Goal: Information Seeking & Learning: Check status

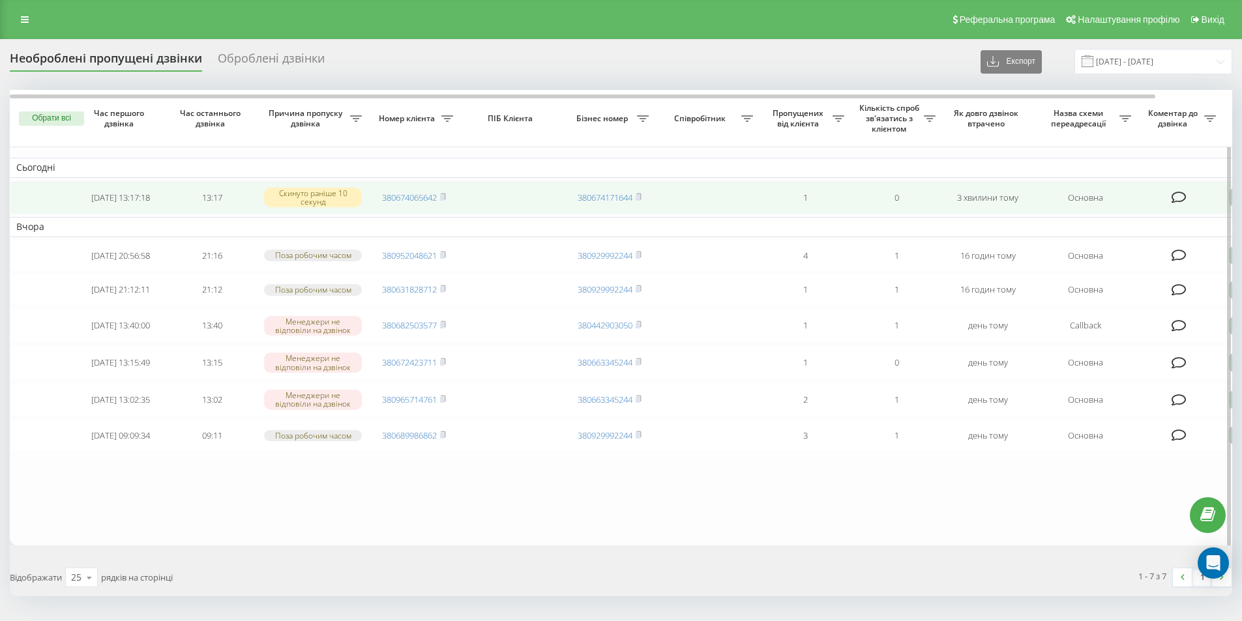
click at [448, 196] on td "380674065642" at bounding box center [413, 198] width 91 height 35
click at [446, 194] on icon at bounding box center [443, 197] width 6 height 8
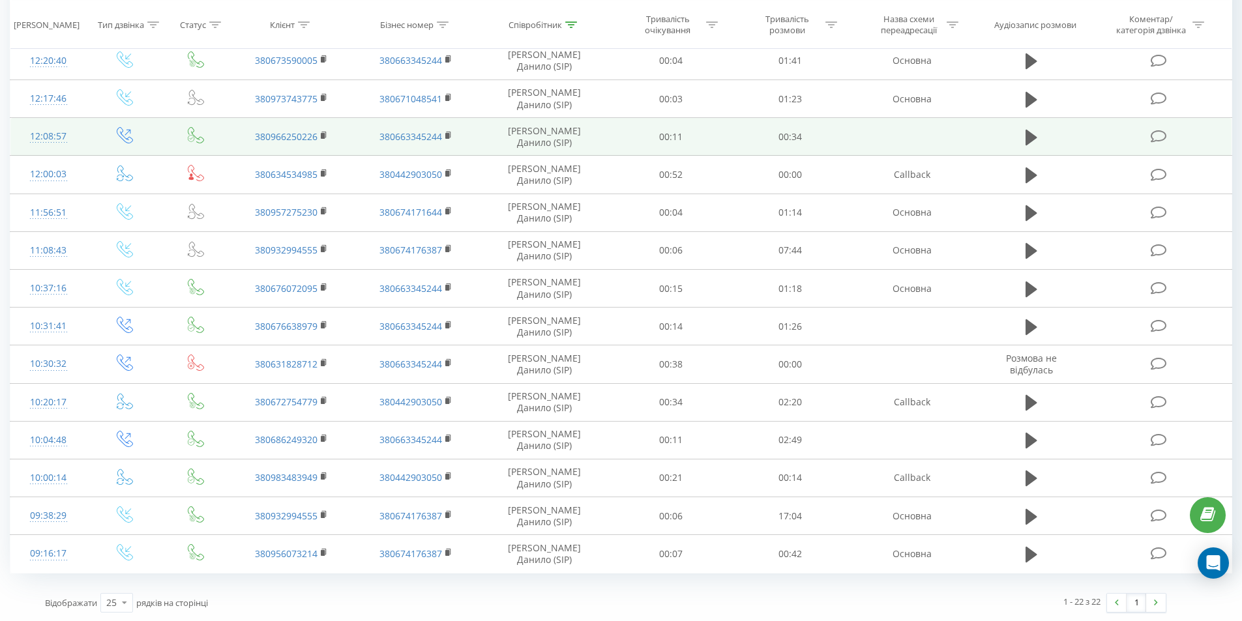
scroll to position [458, 0]
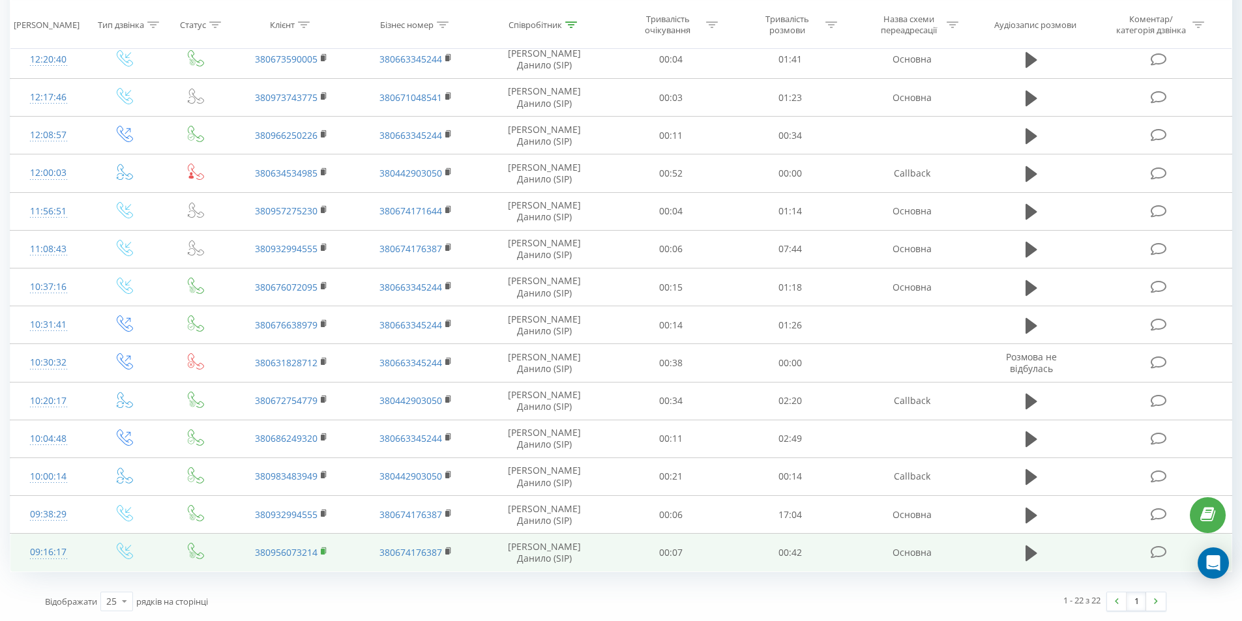
click at [323, 551] on rect at bounding box center [323, 552] width 4 height 6
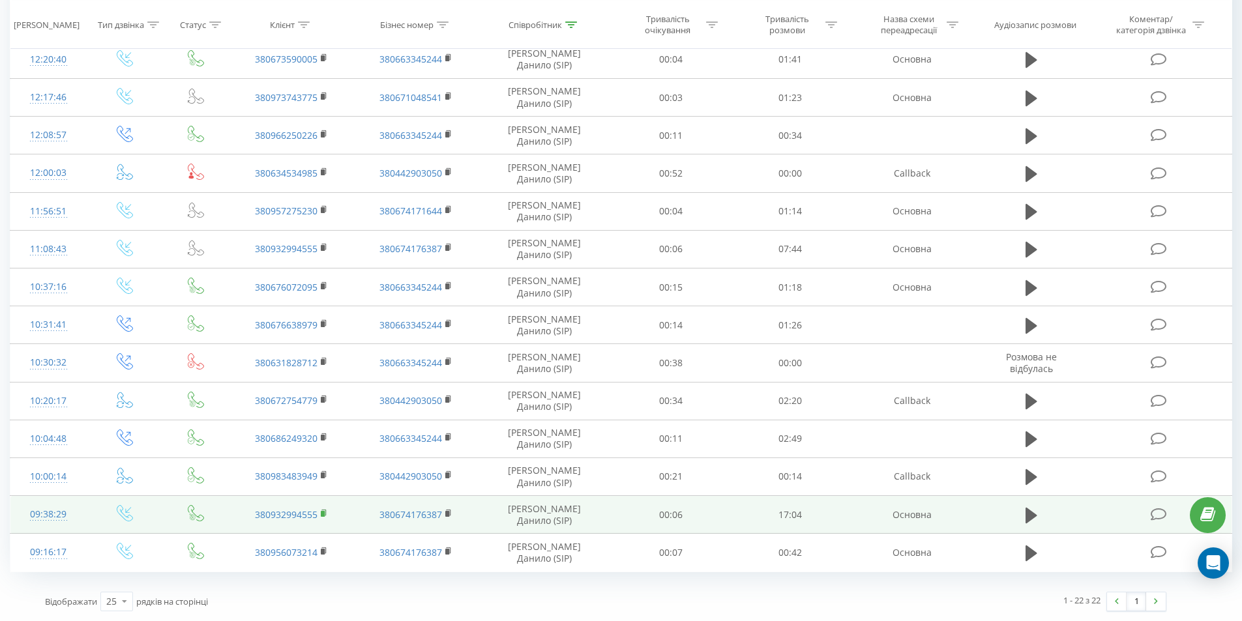
click at [322, 516] on rect at bounding box center [323, 514] width 4 height 6
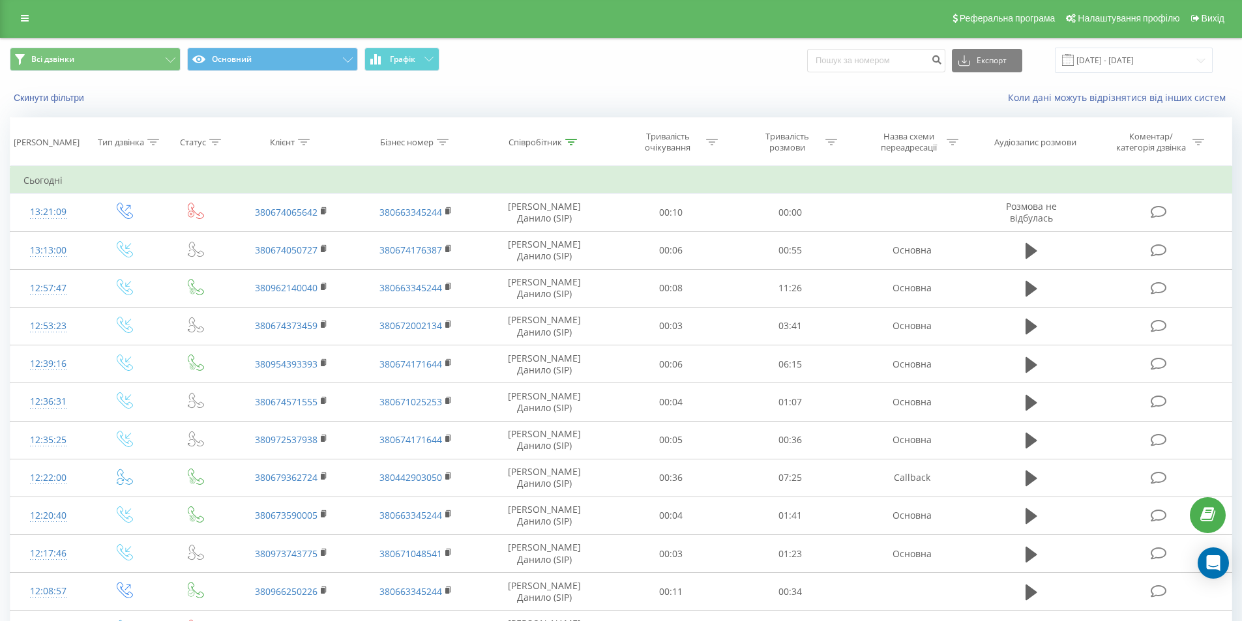
scroll to position [0, 0]
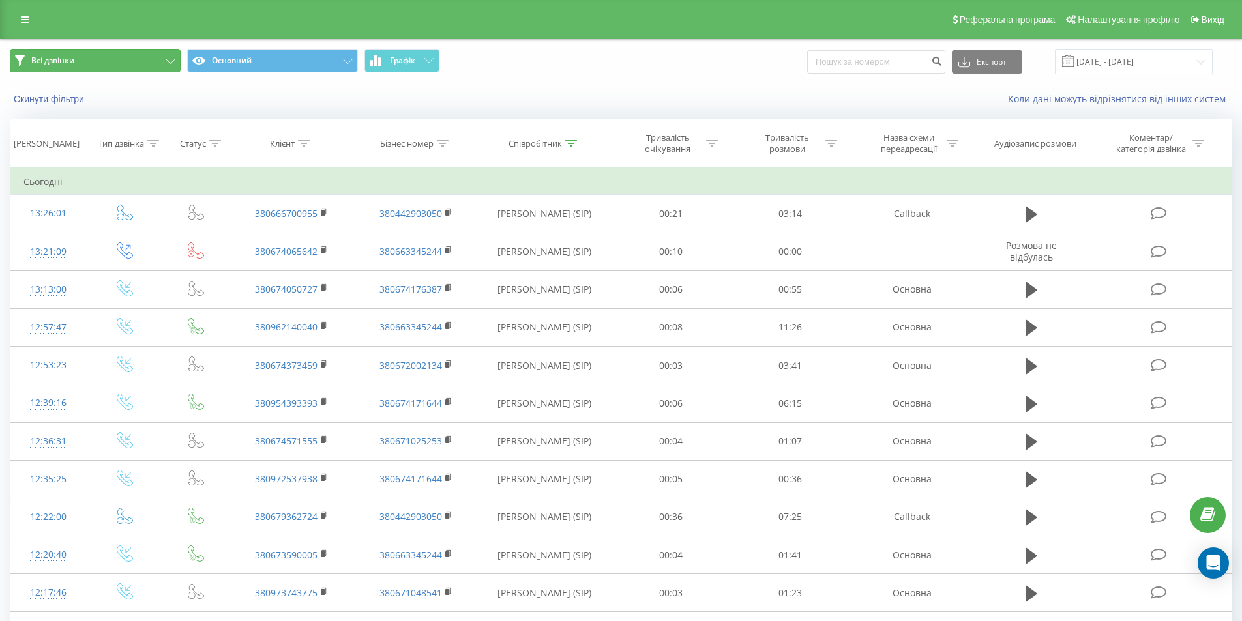
click at [167, 63] on icon at bounding box center [171, 61] width 10 height 5
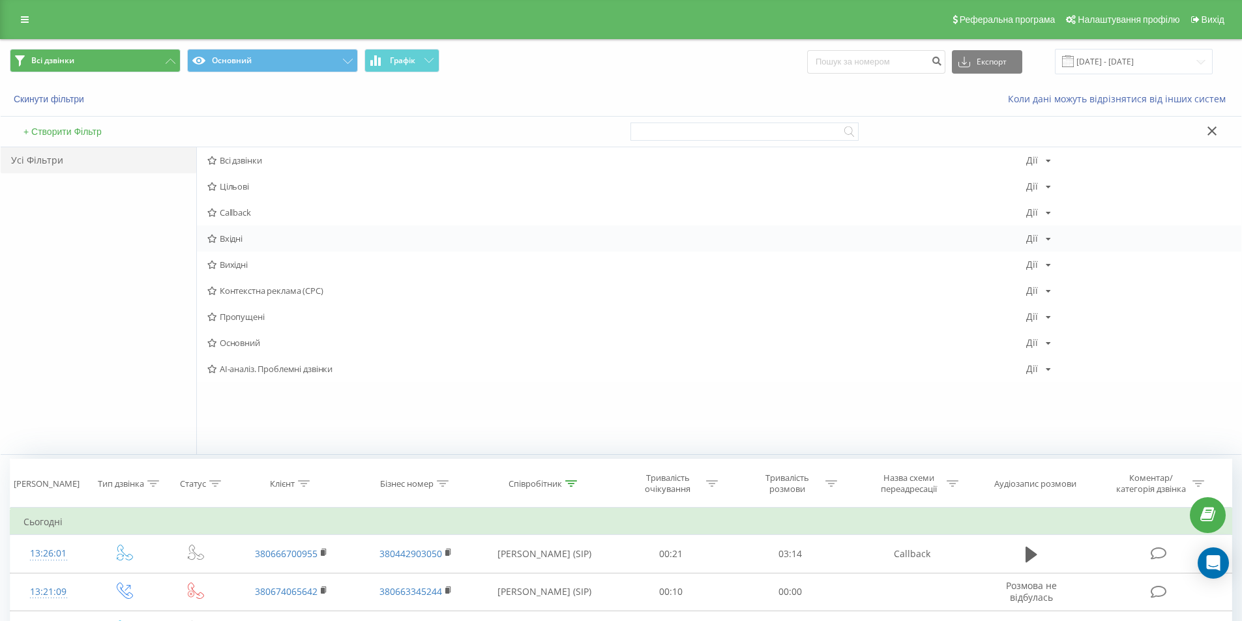
click at [291, 237] on span "Вхідні" at bounding box center [616, 238] width 819 height 9
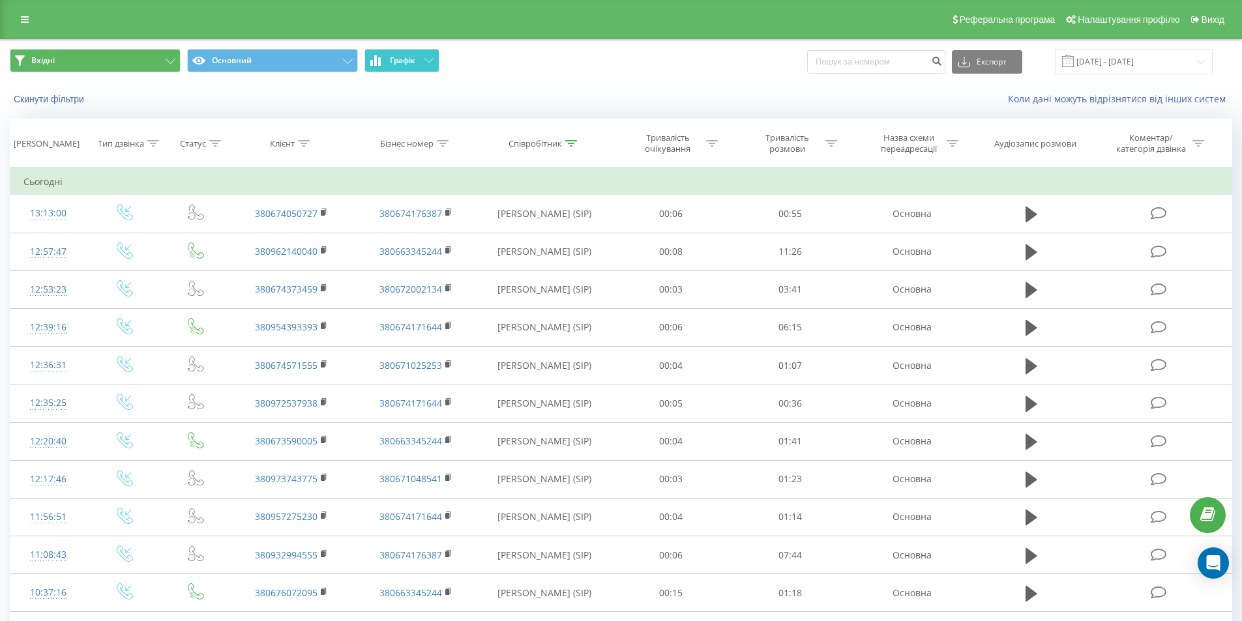
click at [418, 57] on button "Графік" at bounding box center [401, 60] width 75 height 23
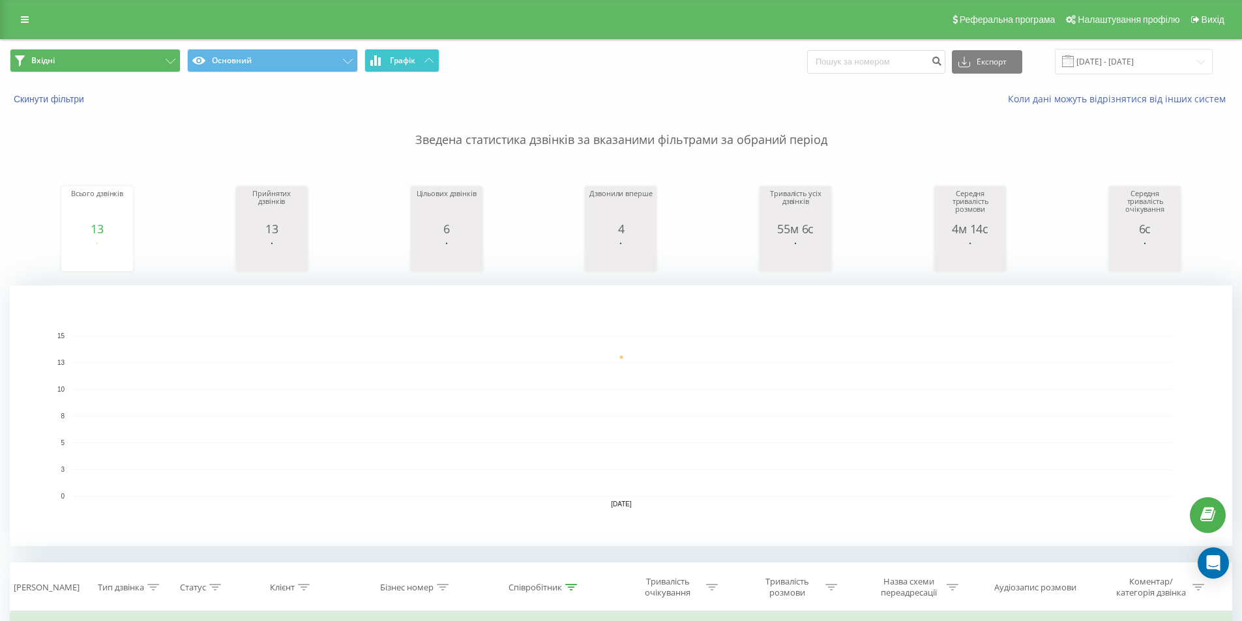
click at [414, 66] on button "Графік" at bounding box center [401, 60] width 75 height 23
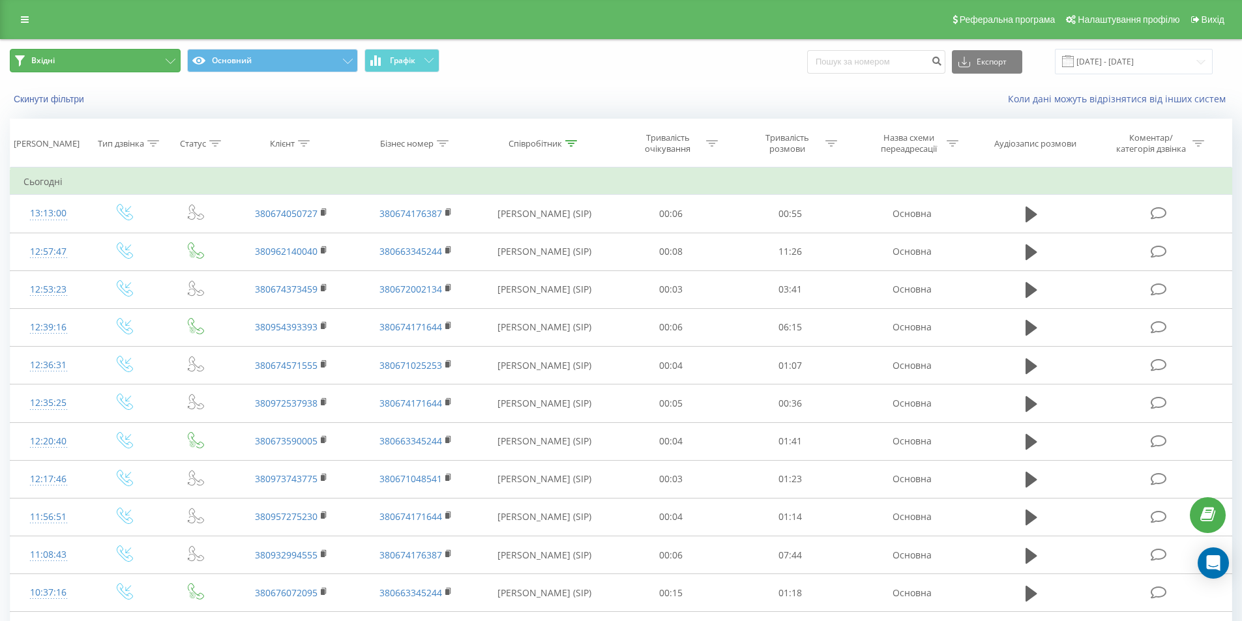
click at [125, 61] on button "Вхідні" at bounding box center [95, 60] width 171 height 23
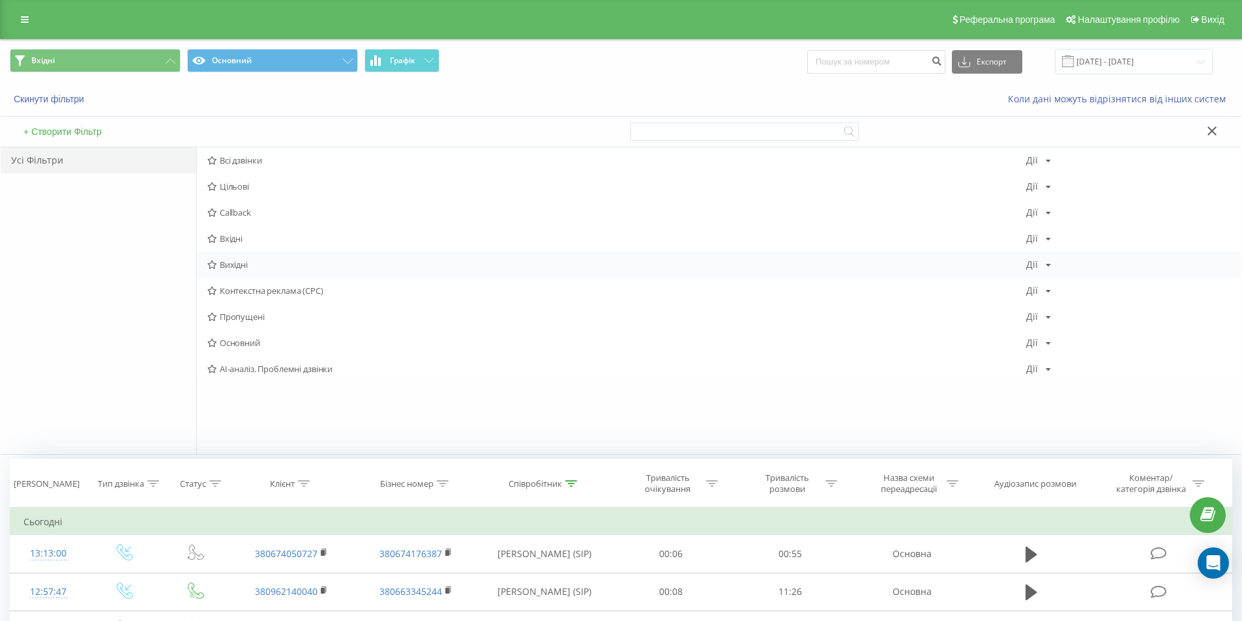
click at [262, 265] on span "Вихідні" at bounding box center [616, 264] width 819 height 9
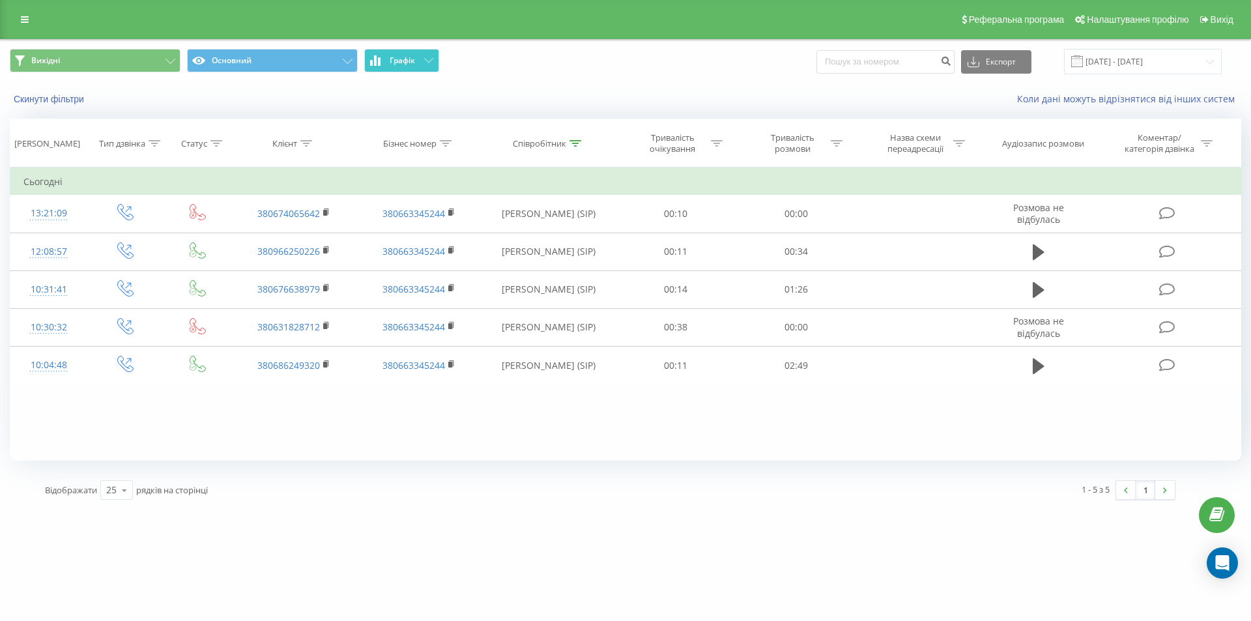
click at [419, 59] on button "Графік" at bounding box center [401, 60] width 75 height 23
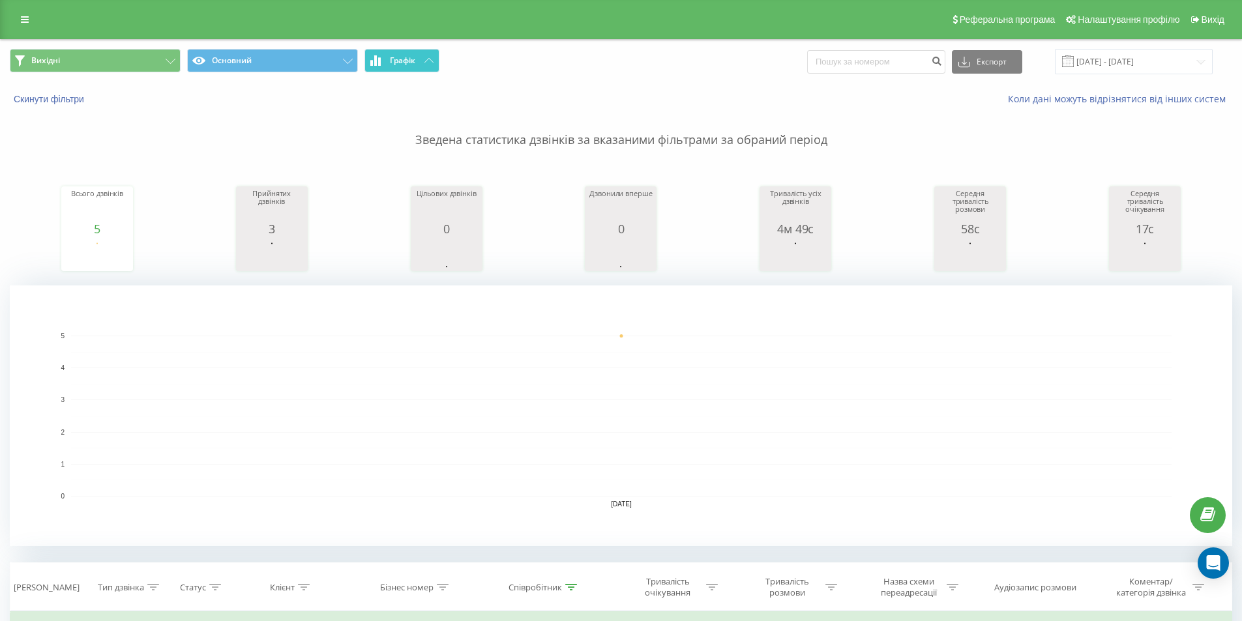
click at [422, 63] on button "Графік" at bounding box center [401, 60] width 75 height 23
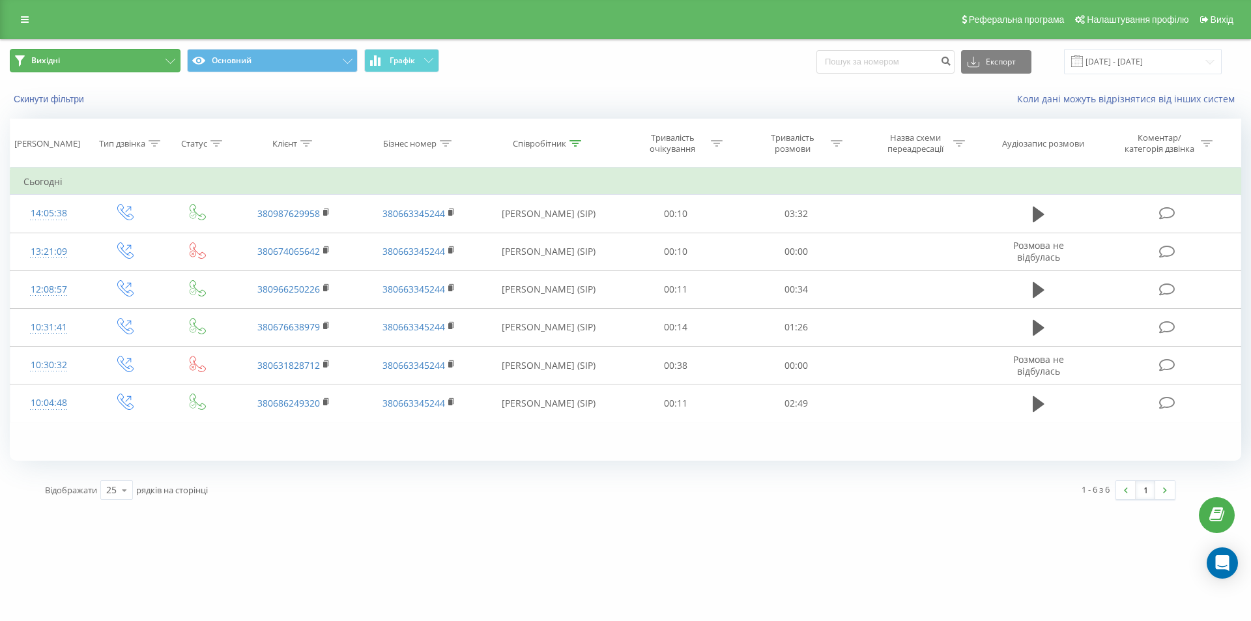
click at [124, 59] on button "Вихідні" at bounding box center [95, 60] width 171 height 23
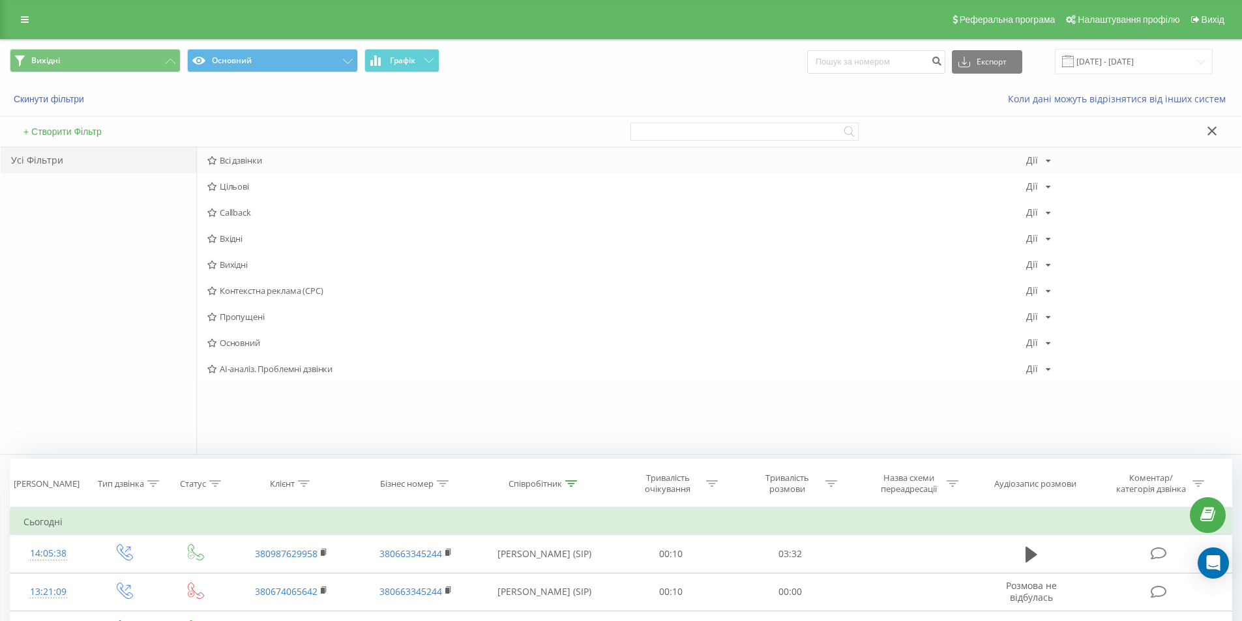
click at [318, 162] on span "Всі дзвінки" at bounding box center [616, 160] width 819 height 9
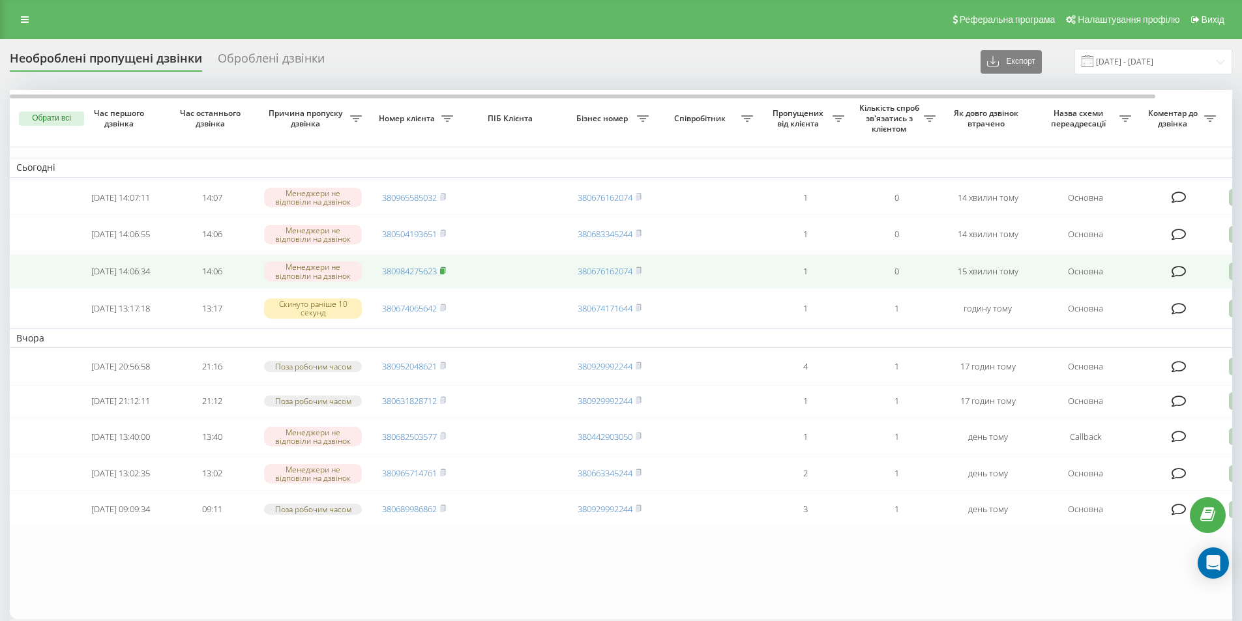
click at [443, 274] on rect at bounding box center [442, 272] width 4 height 6
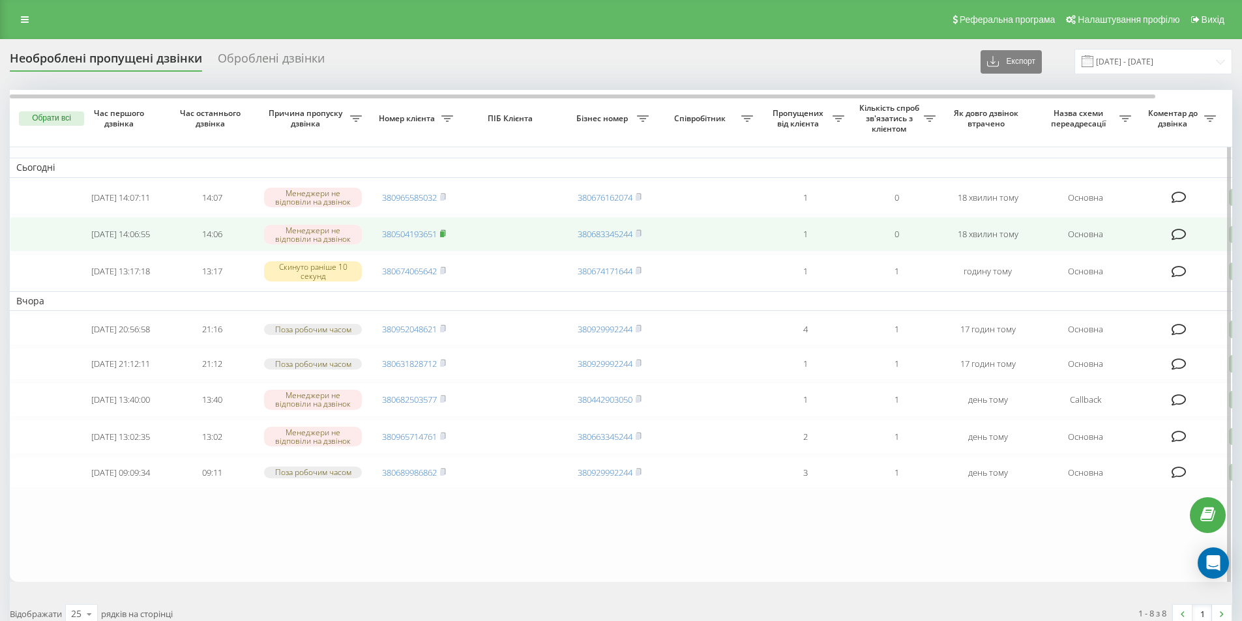
click at [445, 235] on icon at bounding box center [443, 233] width 5 height 6
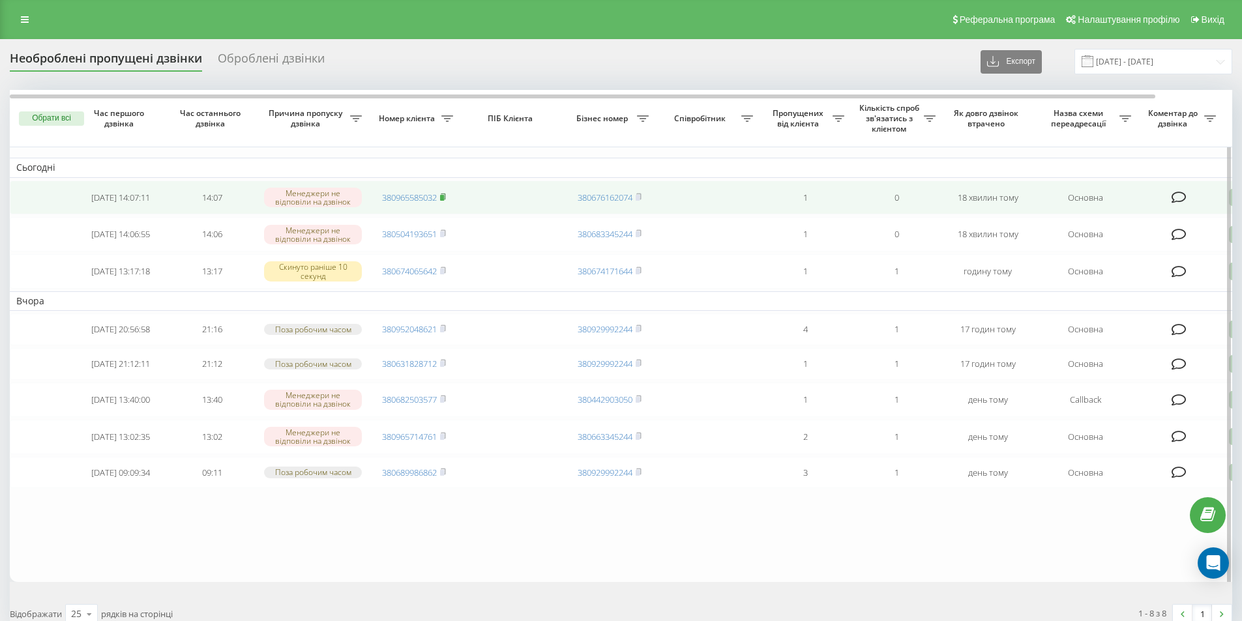
click at [444, 198] on rect at bounding box center [442, 198] width 4 height 6
